Goal: Find specific page/section: Find specific page/section

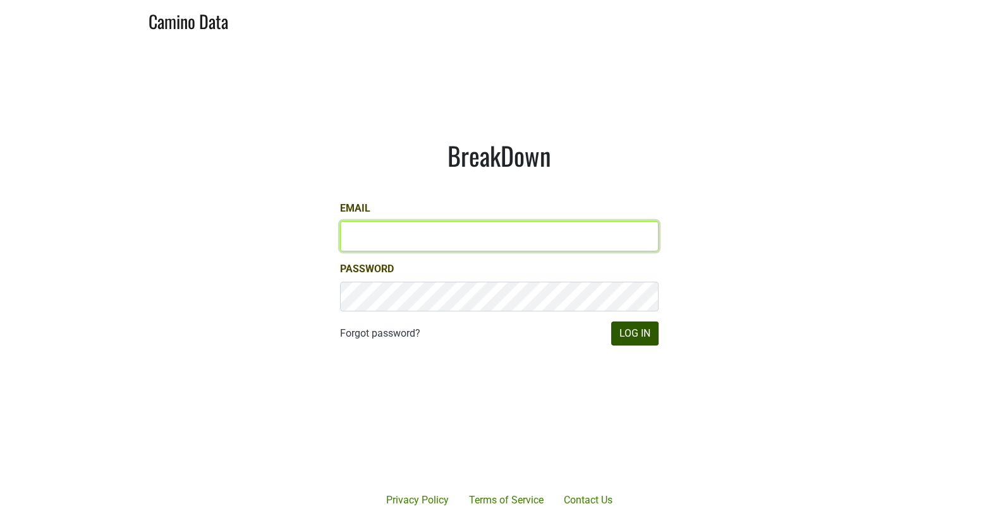
type input "matt@dumol.com"
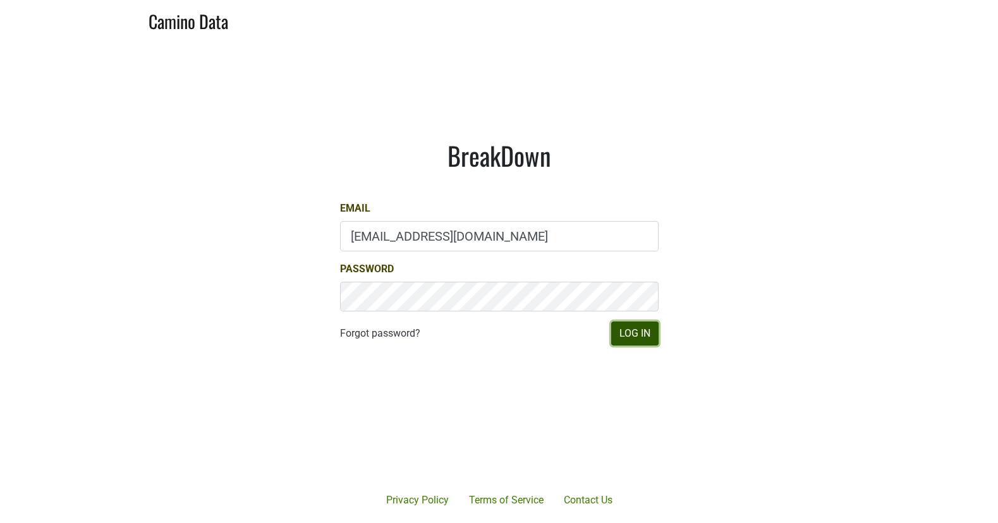
click at [647, 329] on button "Log In" at bounding box center [634, 334] width 47 height 24
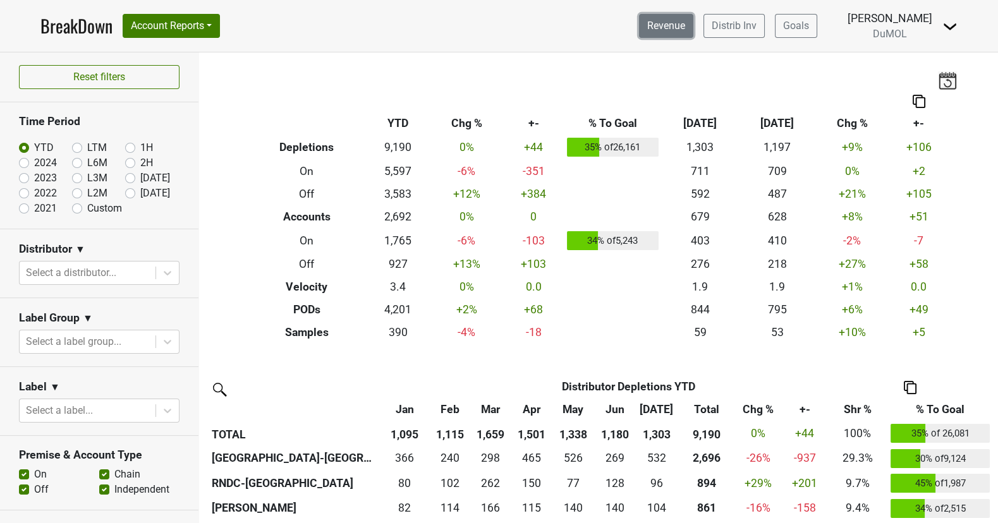
click at [686, 27] on link "Revenue" at bounding box center [666, 26] width 54 height 24
